Goal: Find specific page/section: Find specific page/section

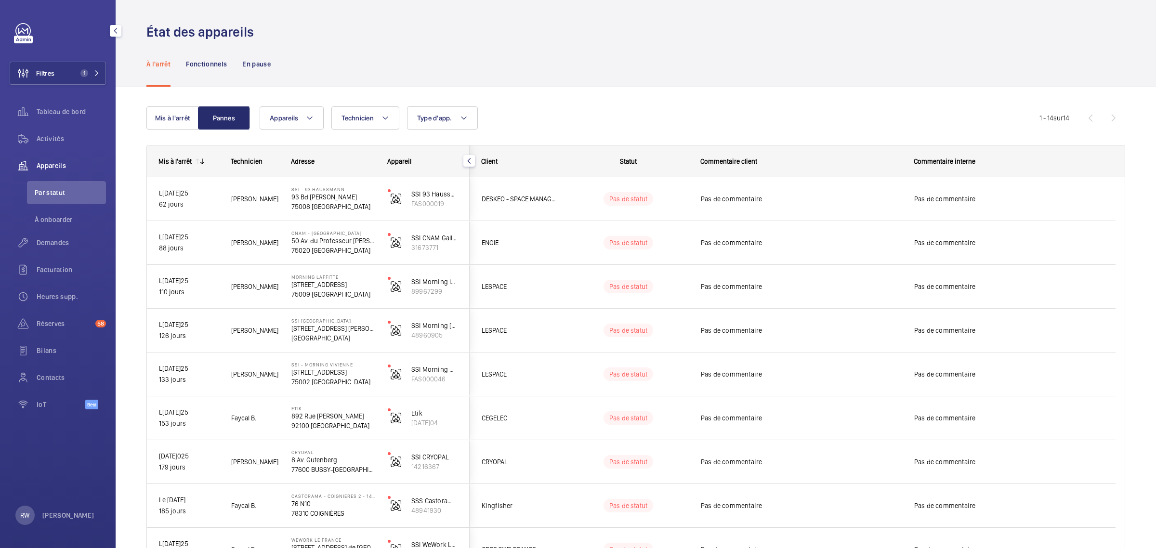
click at [23, 34] on link at bounding box center [22, 30] width 15 height 15
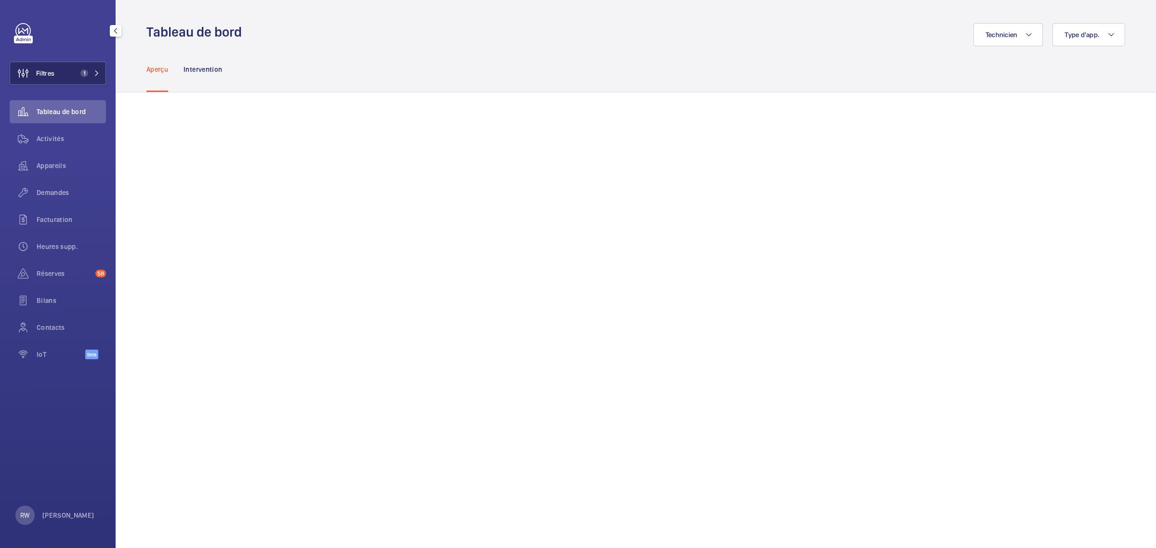
click at [51, 64] on span "Filtres" at bounding box center [32, 73] width 44 height 23
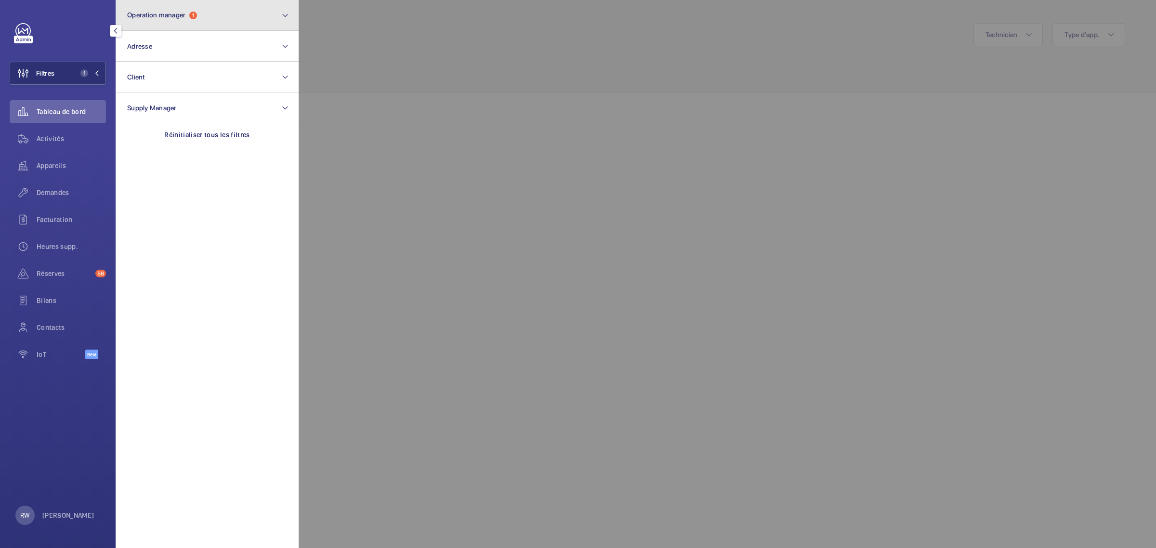
click at [192, 13] on span "1" at bounding box center [193, 16] width 8 height 8
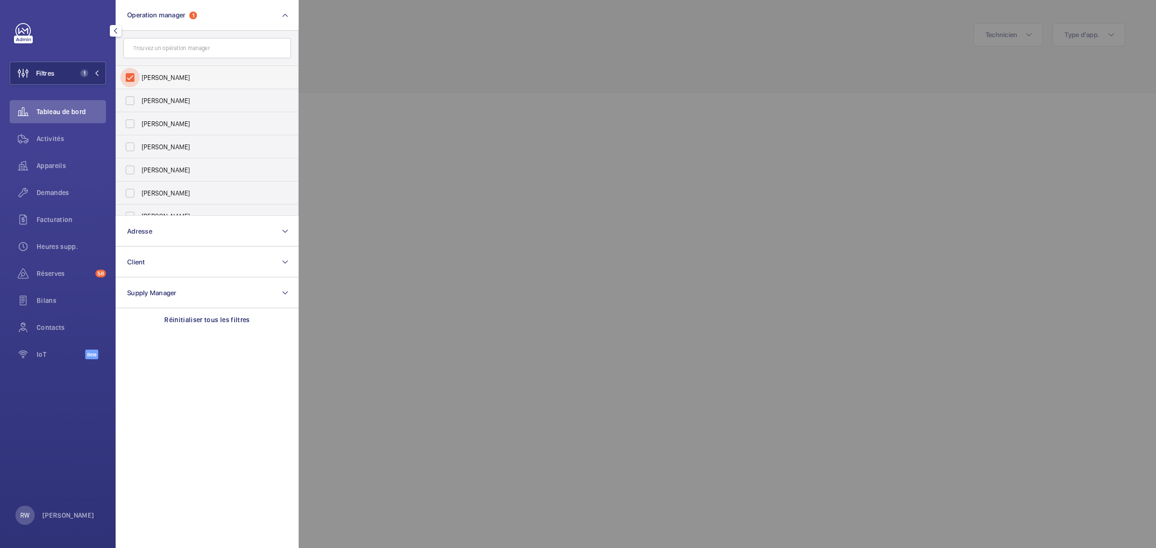
click at [126, 73] on input "[PERSON_NAME]" at bounding box center [129, 77] width 19 height 19
checkbox input "false"
click at [132, 127] on input "[PERSON_NAME]" at bounding box center [129, 123] width 19 height 19
checkbox input "true"
drag, startPoint x: 451, startPoint y: 40, endPoint x: 396, endPoint y: 53, distance: 55.9
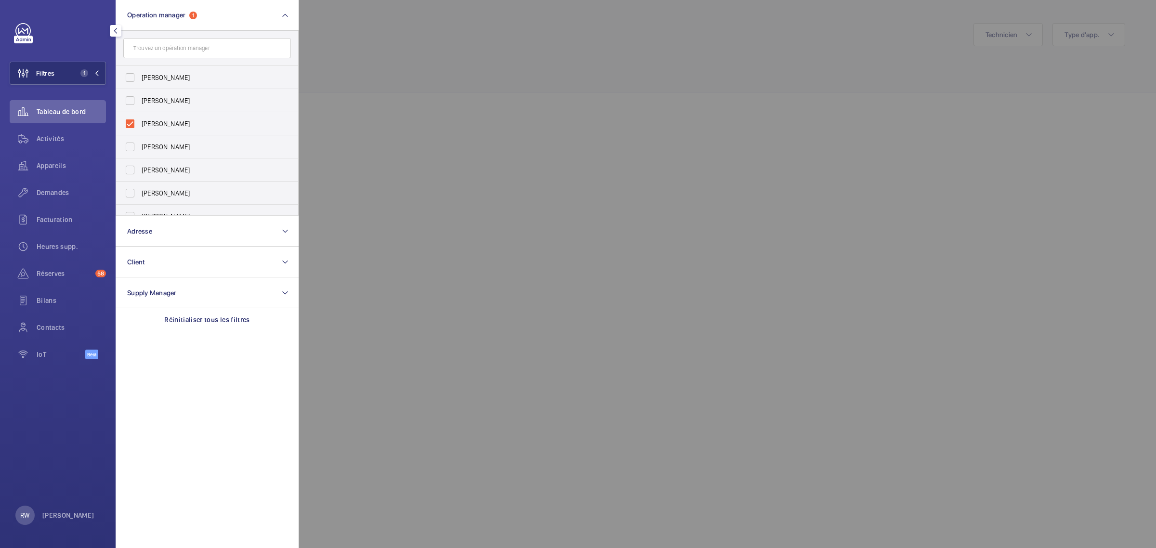
click at [449, 40] on div at bounding box center [877, 274] width 1156 height 548
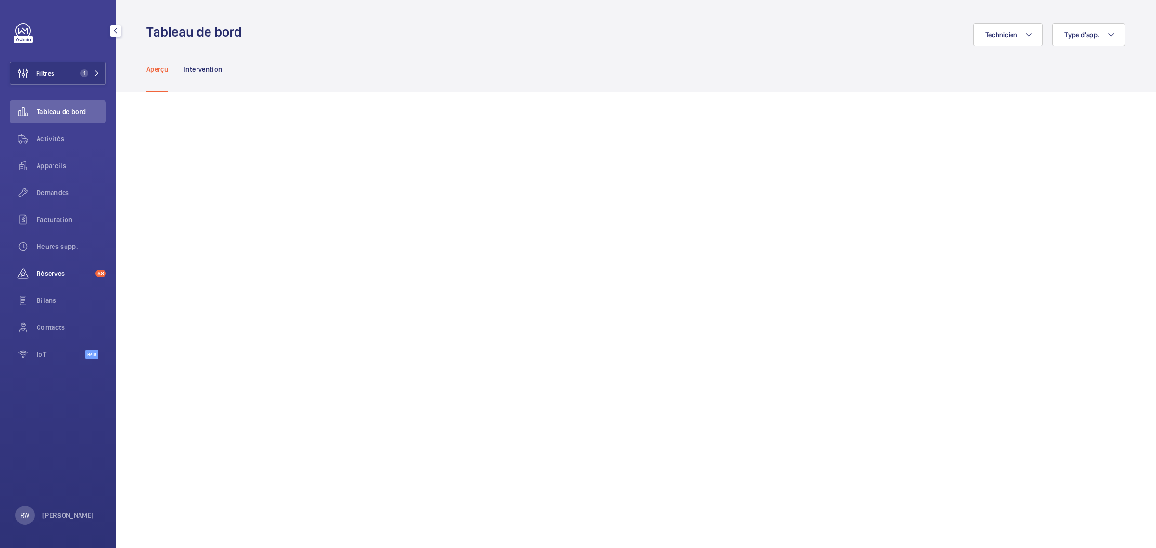
click at [51, 271] on span "Réserves" at bounding box center [64, 274] width 55 height 10
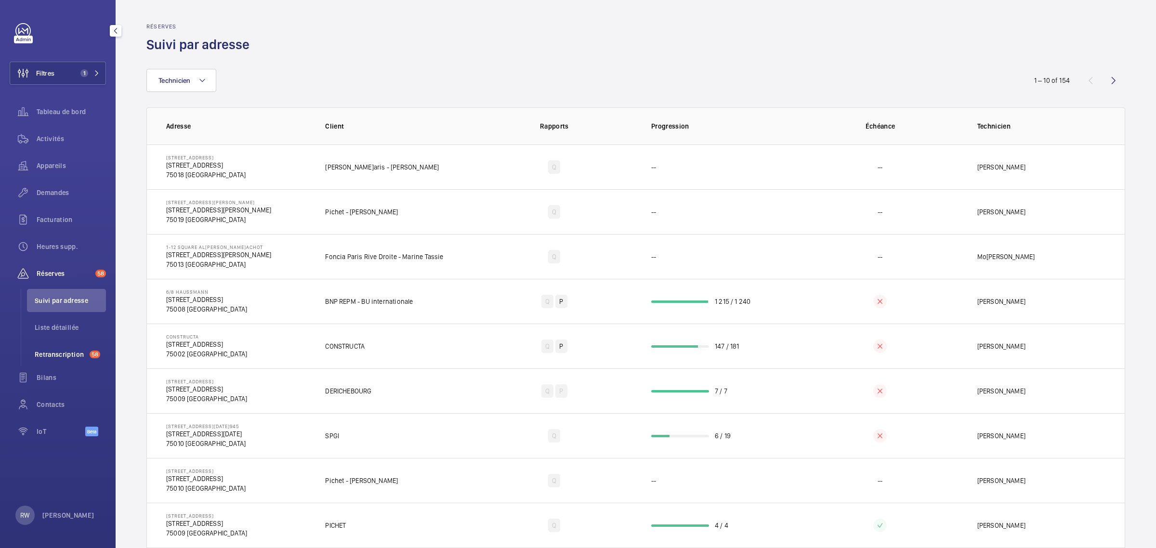
click at [39, 350] on span "Retranscription" at bounding box center [60, 355] width 51 height 10
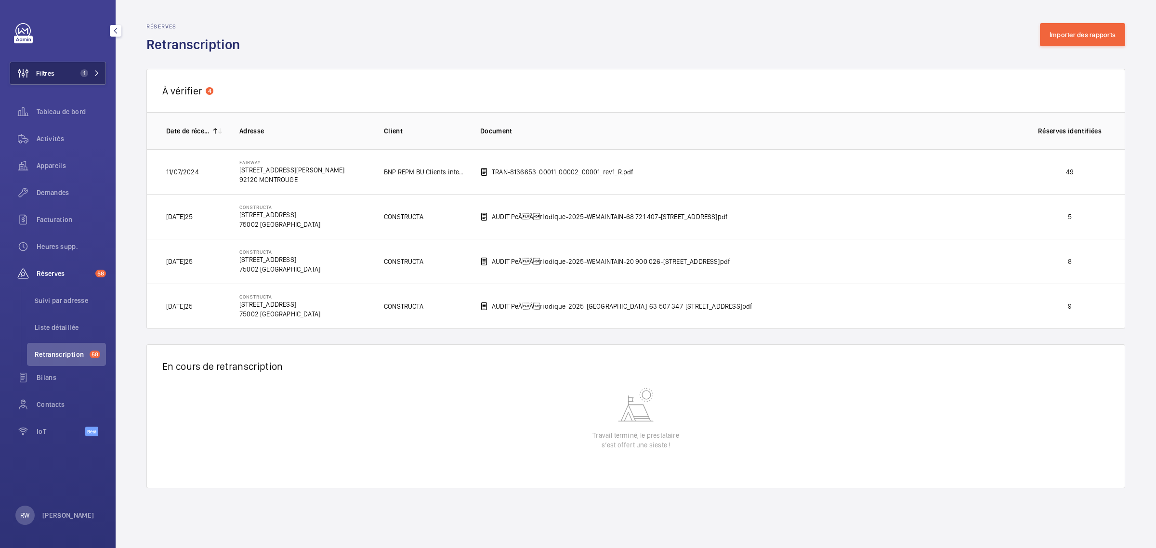
click at [64, 78] on button "Filtres 1" at bounding box center [58, 73] width 96 height 23
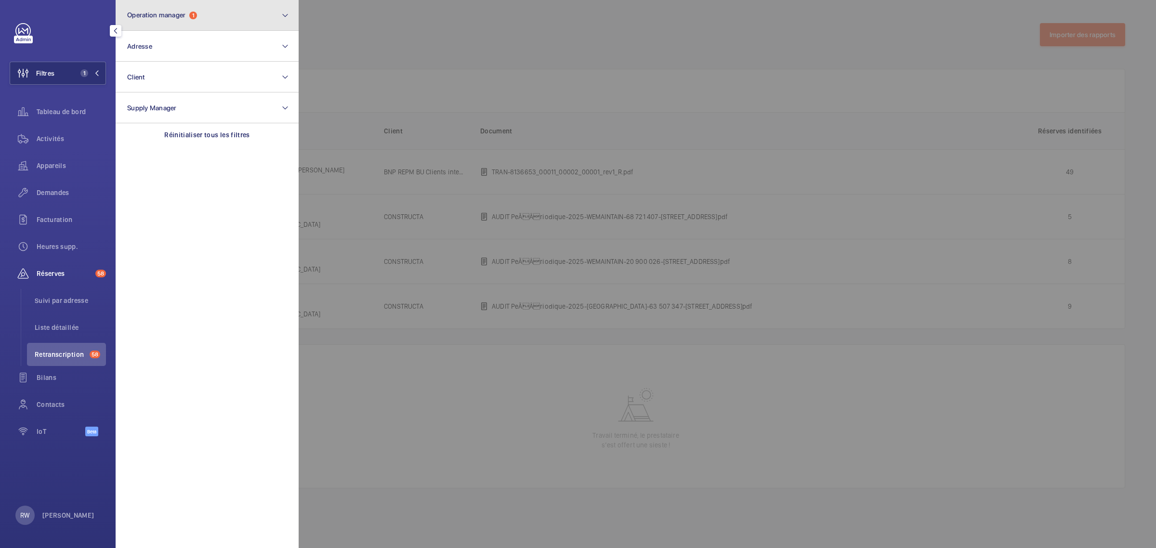
click at [151, 11] on span "Operation manager" at bounding box center [156, 15] width 58 height 8
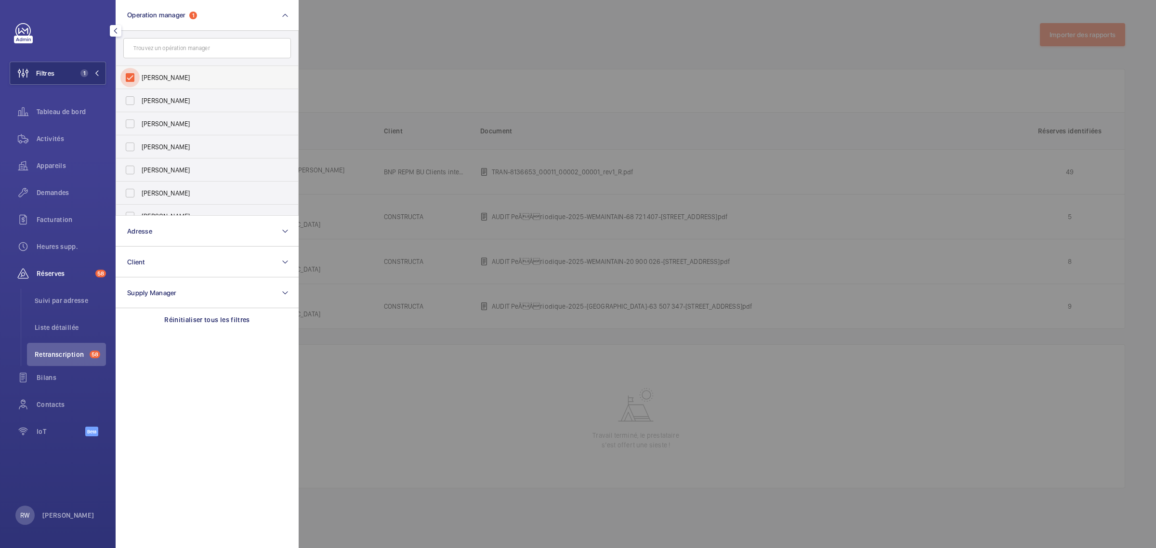
click at [128, 78] on input "[PERSON_NAME]" at bounding box center [129, 77] width 19 height 19
checkbox input "false"
click at [145, 43] on input "text" at bounding box center [207, 48] width 168 height 20
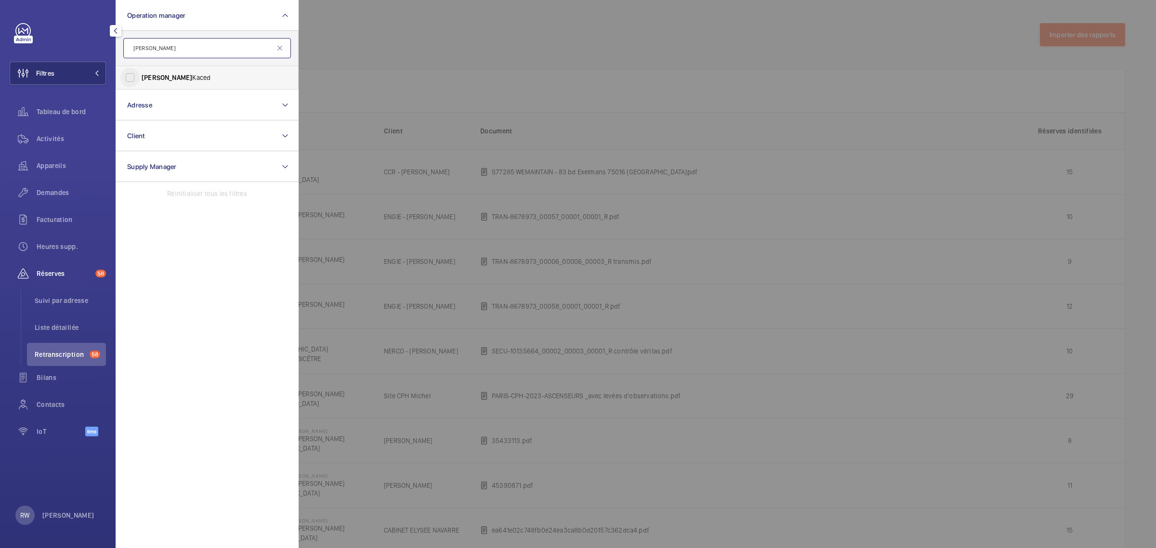
type input "[PERSON_NAME]"
click at [128, 72] on input "[PERSON_NAME]" at bounding box center [129, 77] width 19 height 19
checkbox input "true"
click at [474, 32] on div at bounding box center [877, 274] width 1156 height 548
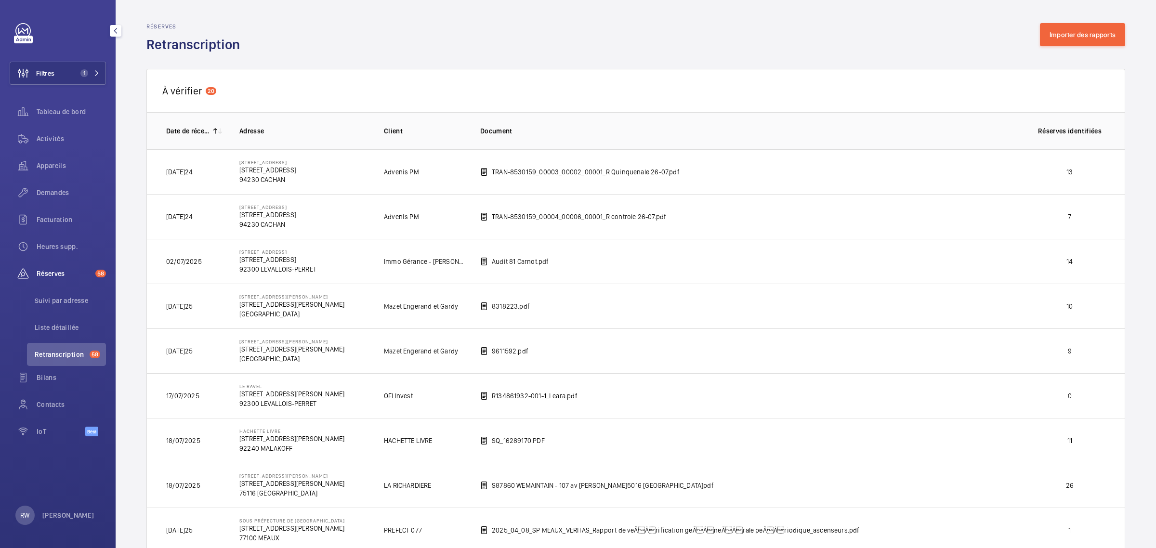
click at [71, 353] on span "Retranscription" at bounding box center [60, 355] width 51 height 10
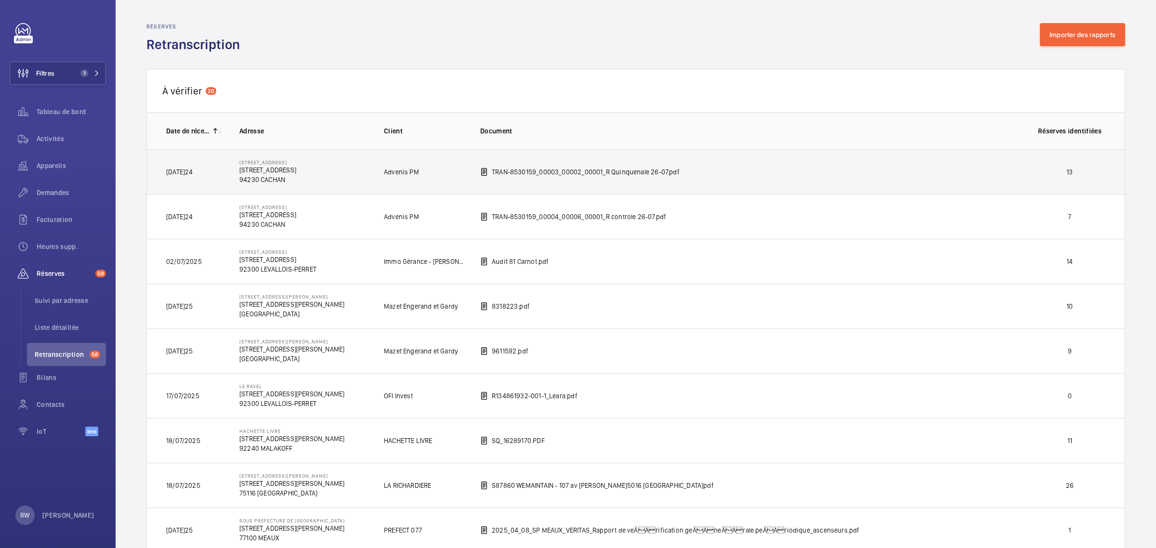
click at [296, 170] on p "[STREET_ADDRESS]" at bounding box center [267, 170] width 57 height 10
